Goal: Register for event/course

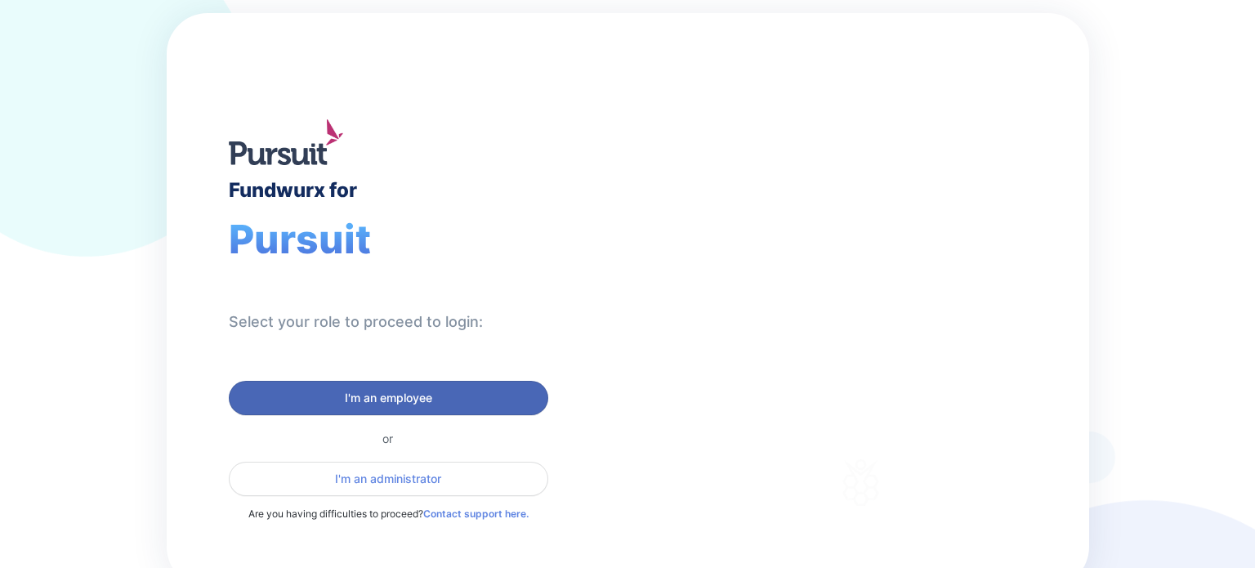
click at [411, 394] on span "I'm an employee" at bounding box center [388, 398] width 87 height 16
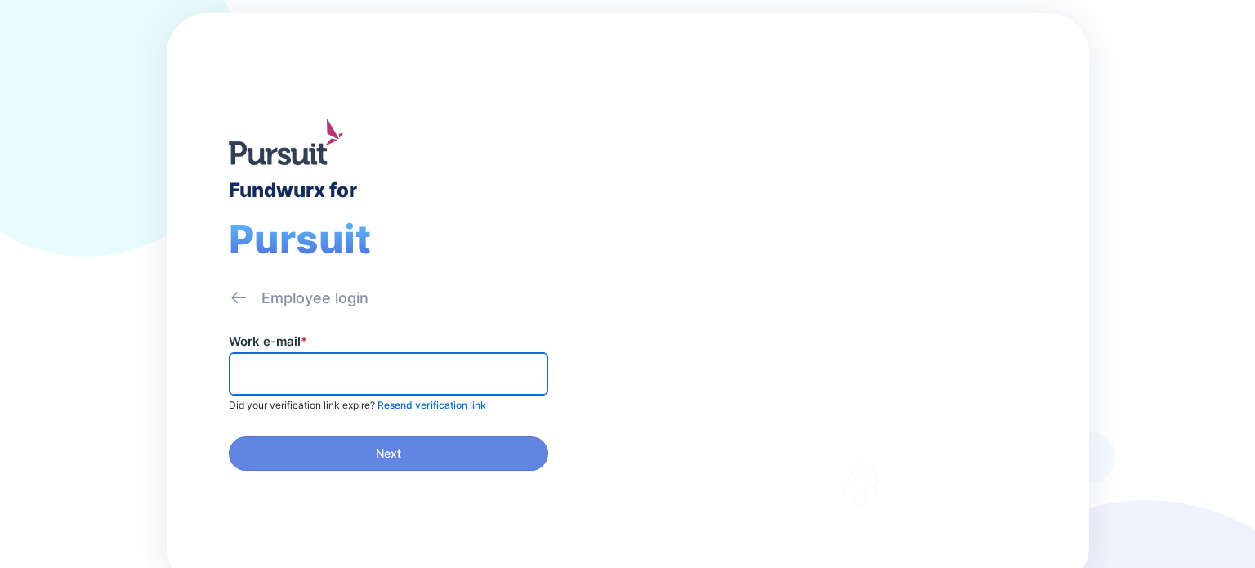
click at [375, 373] on input "text" at bounding box center [388, 373] width 305 height 25
type input "**********"
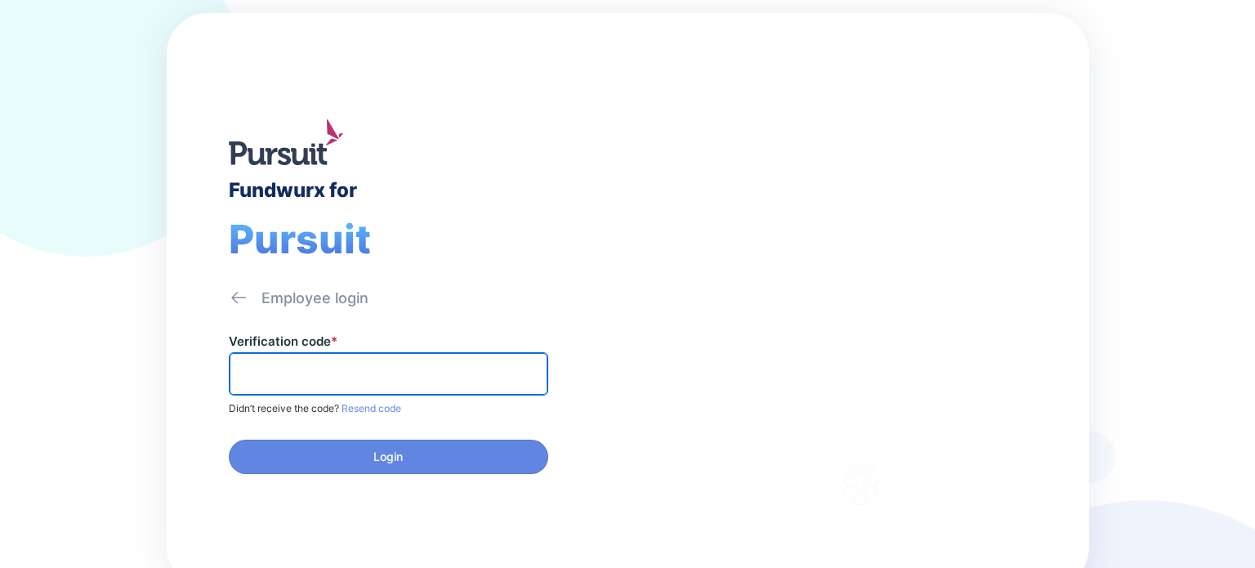
click at [375, 373] on input "text" at bounding box center [388, 373] width 305 height 25
type input "******"
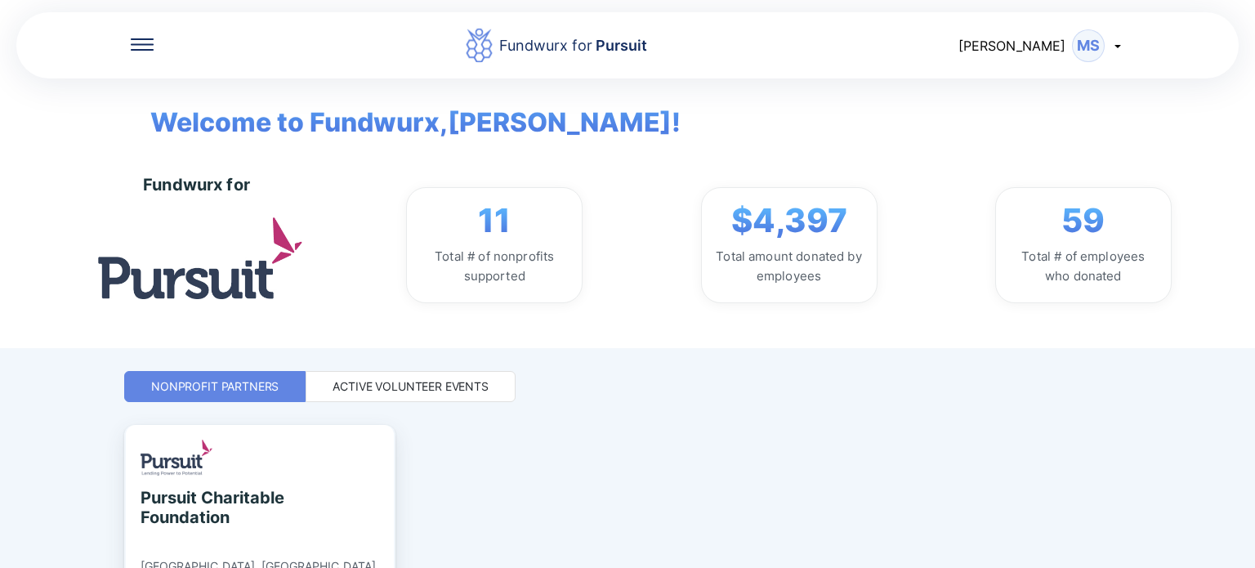
scroll to position [141, 0]
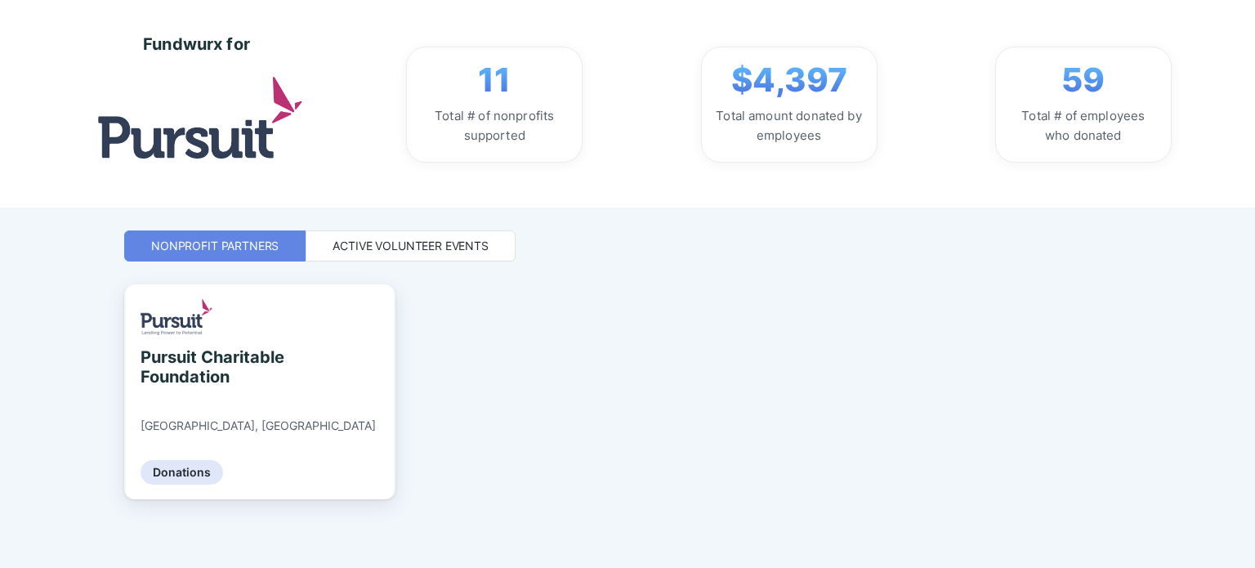
click at [475, 252] on div "Active Volunteer Events" at bounding box center [410, 246] width 156 height 16
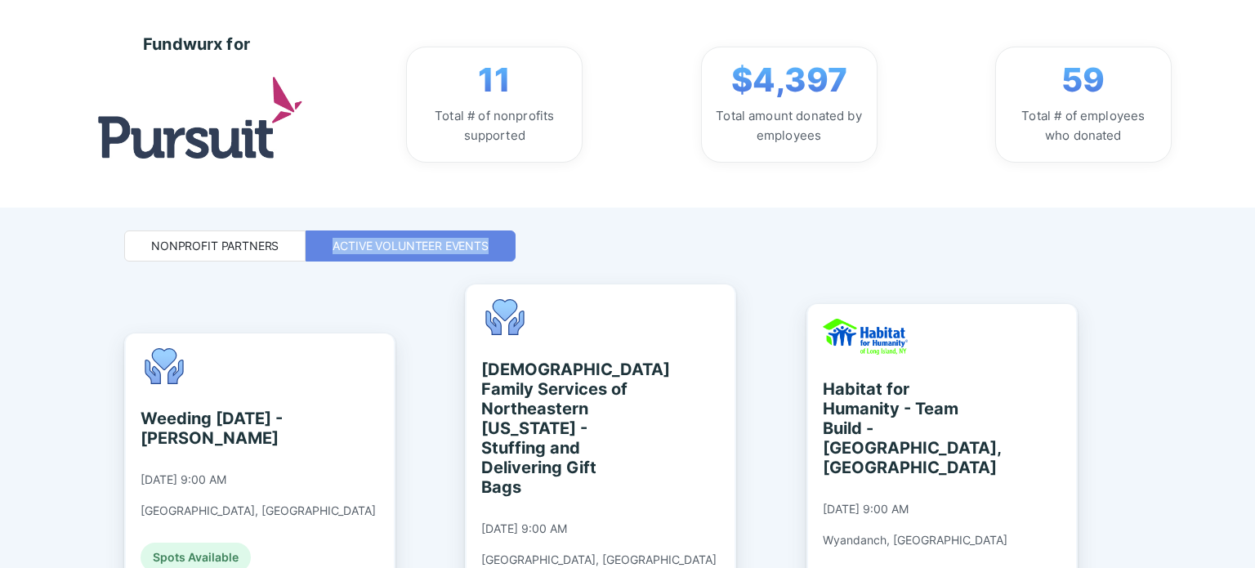
click at [475, 252] on div "Active Volunteer Events" at bounding box center [410, 246] width 156 height 16
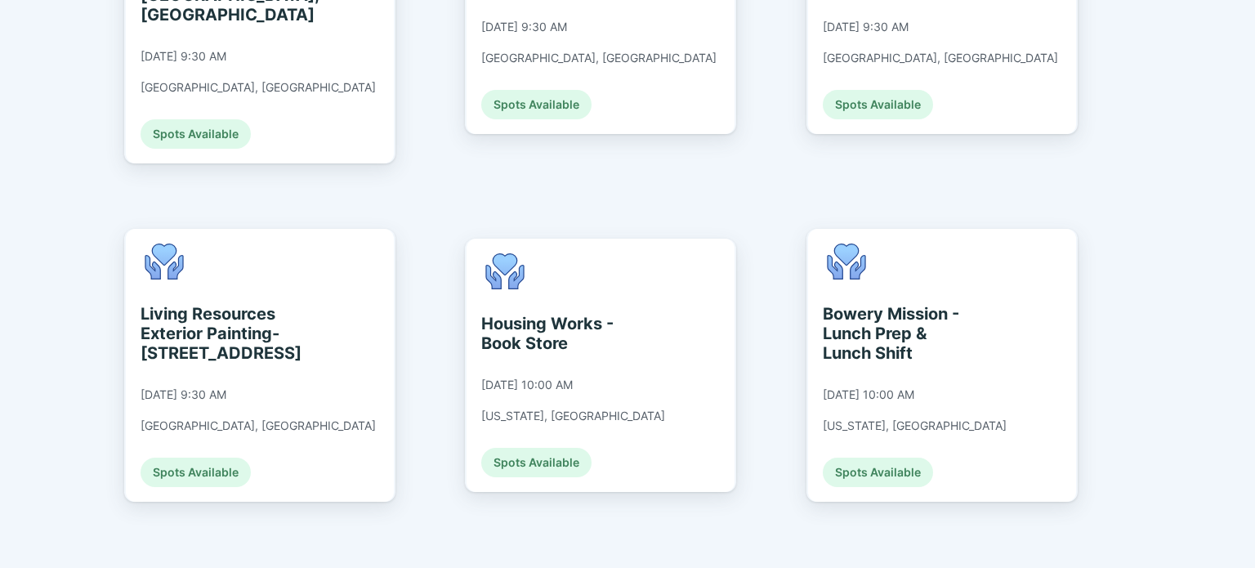
scroll to position [1706, 0]
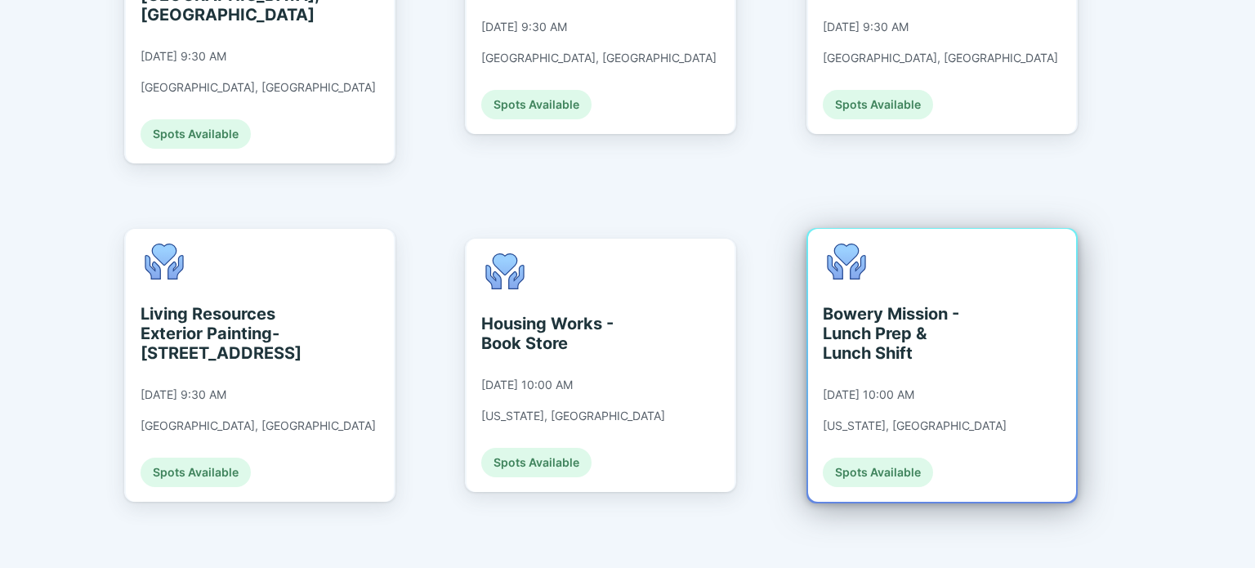
click at [887, 304] on div "Bowery Mission - Lunch Prep & Lunch Shift" at bounding box center [897, 333] width 149 height 59
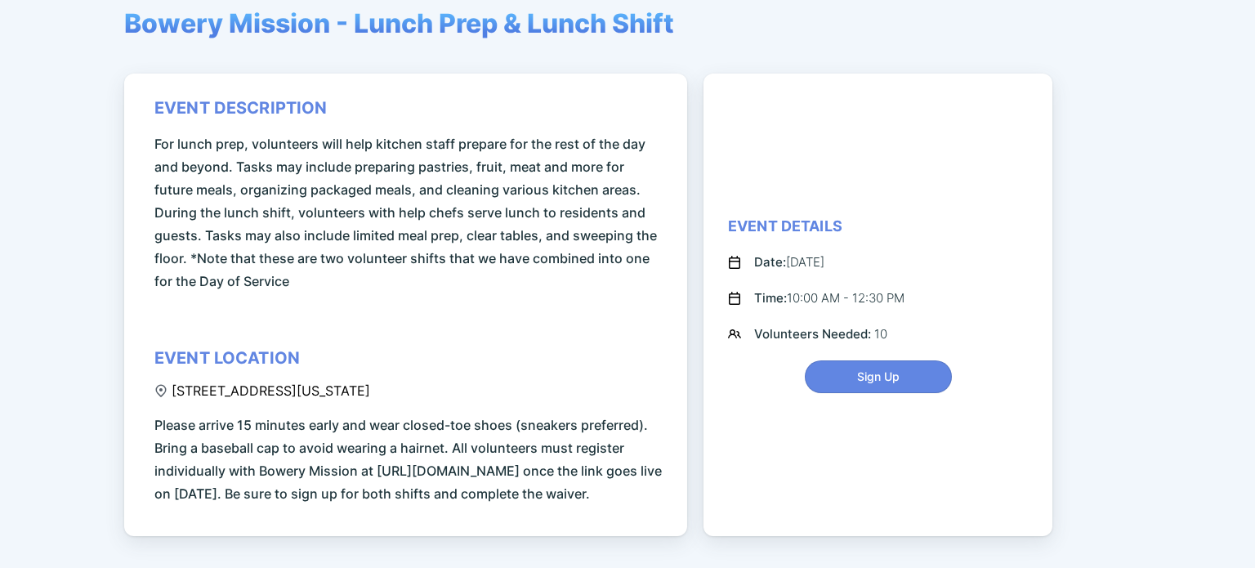
scroll to position [138, 0]
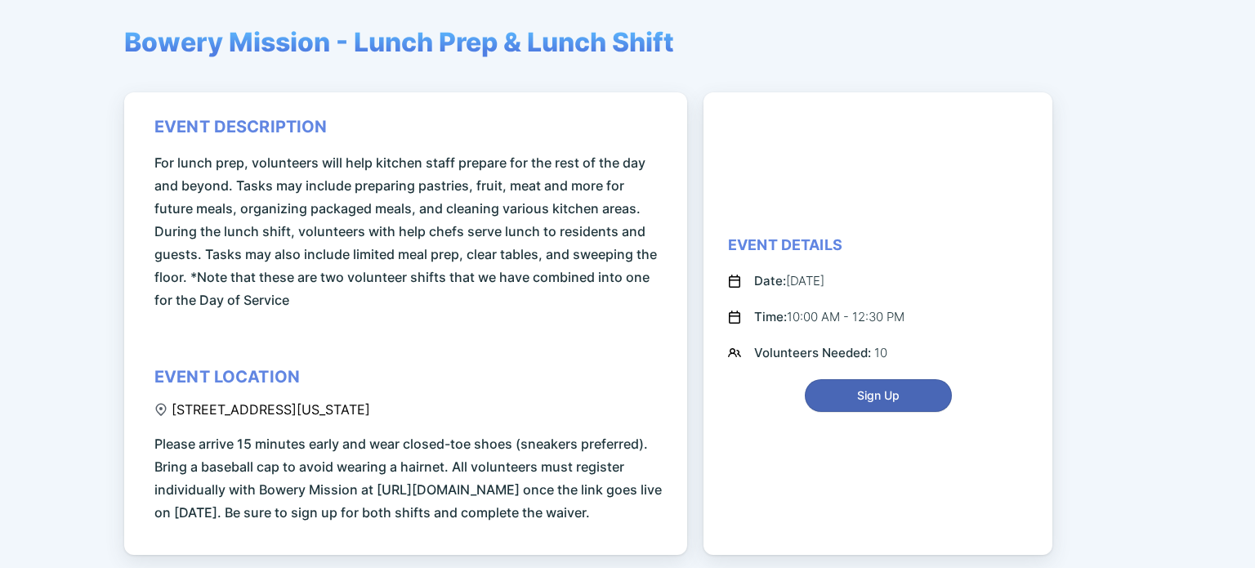
click at [858, 404] on span "Sign Up" at bounding box center [878, 395] width 42 height 16
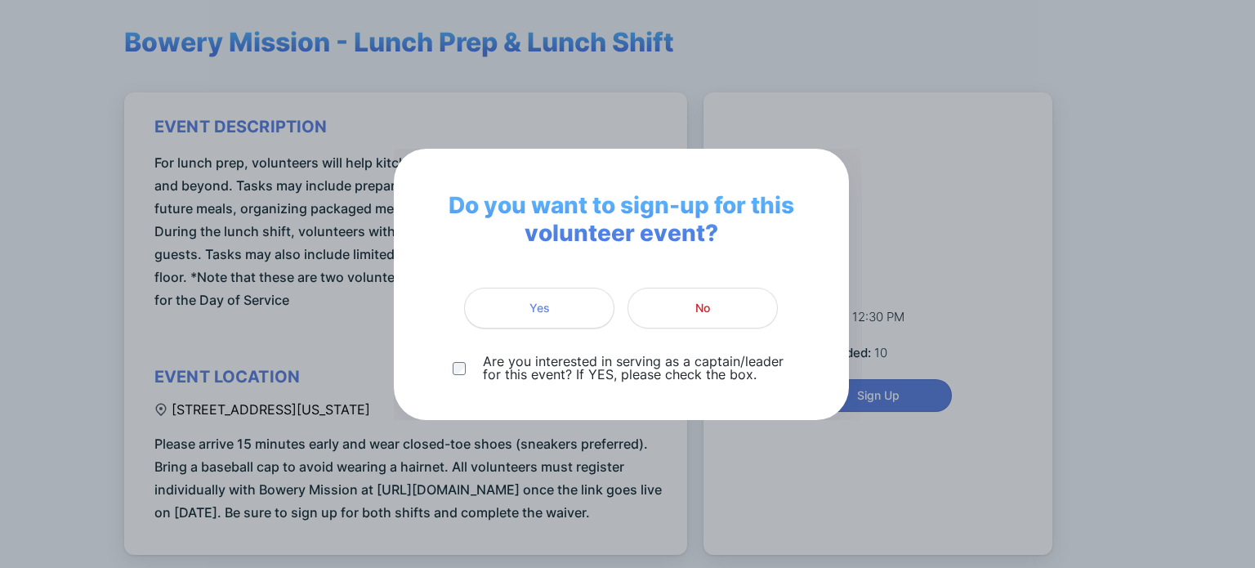
click at [569, 300] on span "Yes" at bounding box center [539, 308] width 129 height 16
